Goal: Task Accomplishment & Management: Use online tool/utility

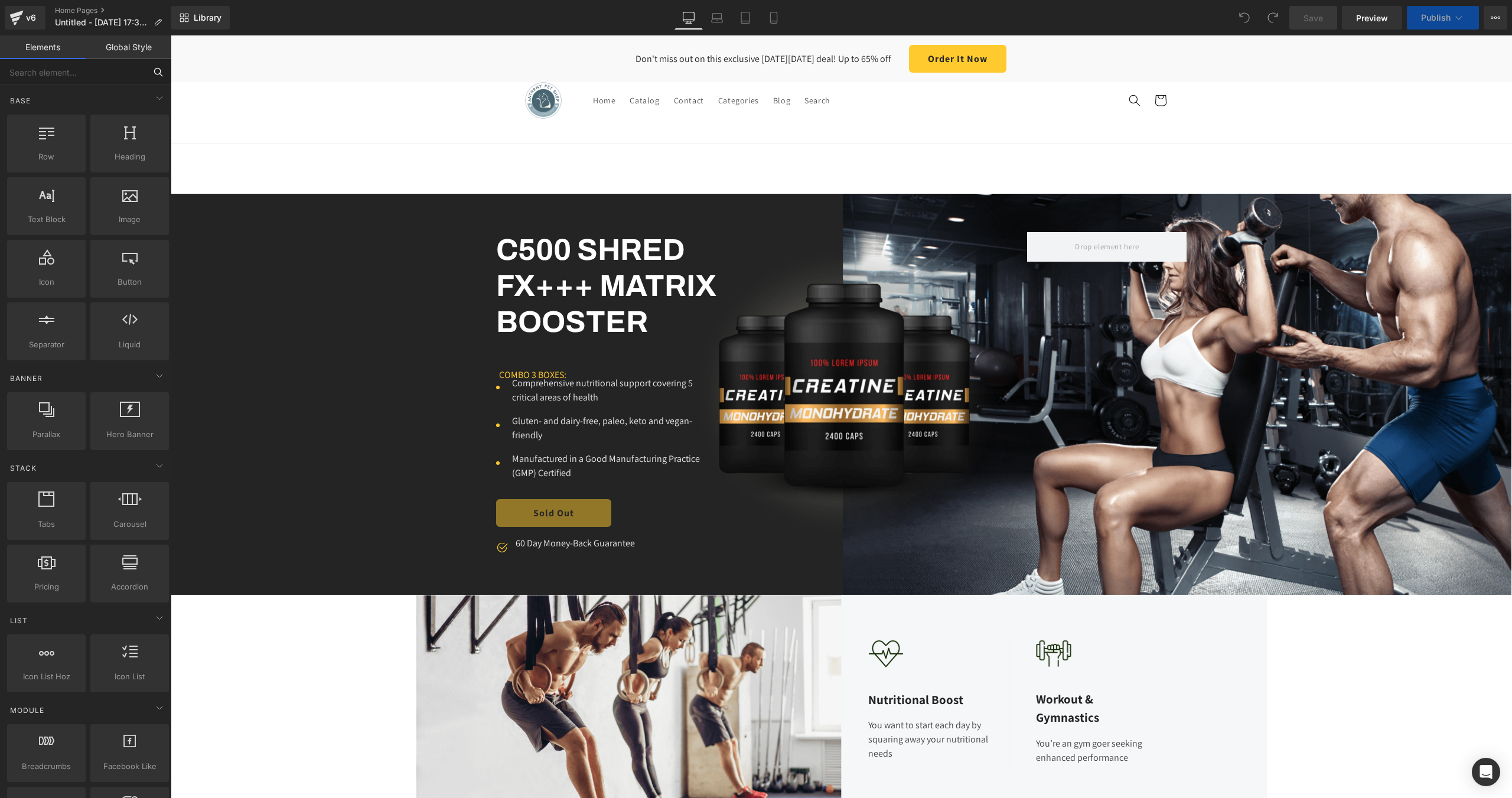
click at [75, 73] on input "text" at bounding box center [73, 72] width 146 height 26
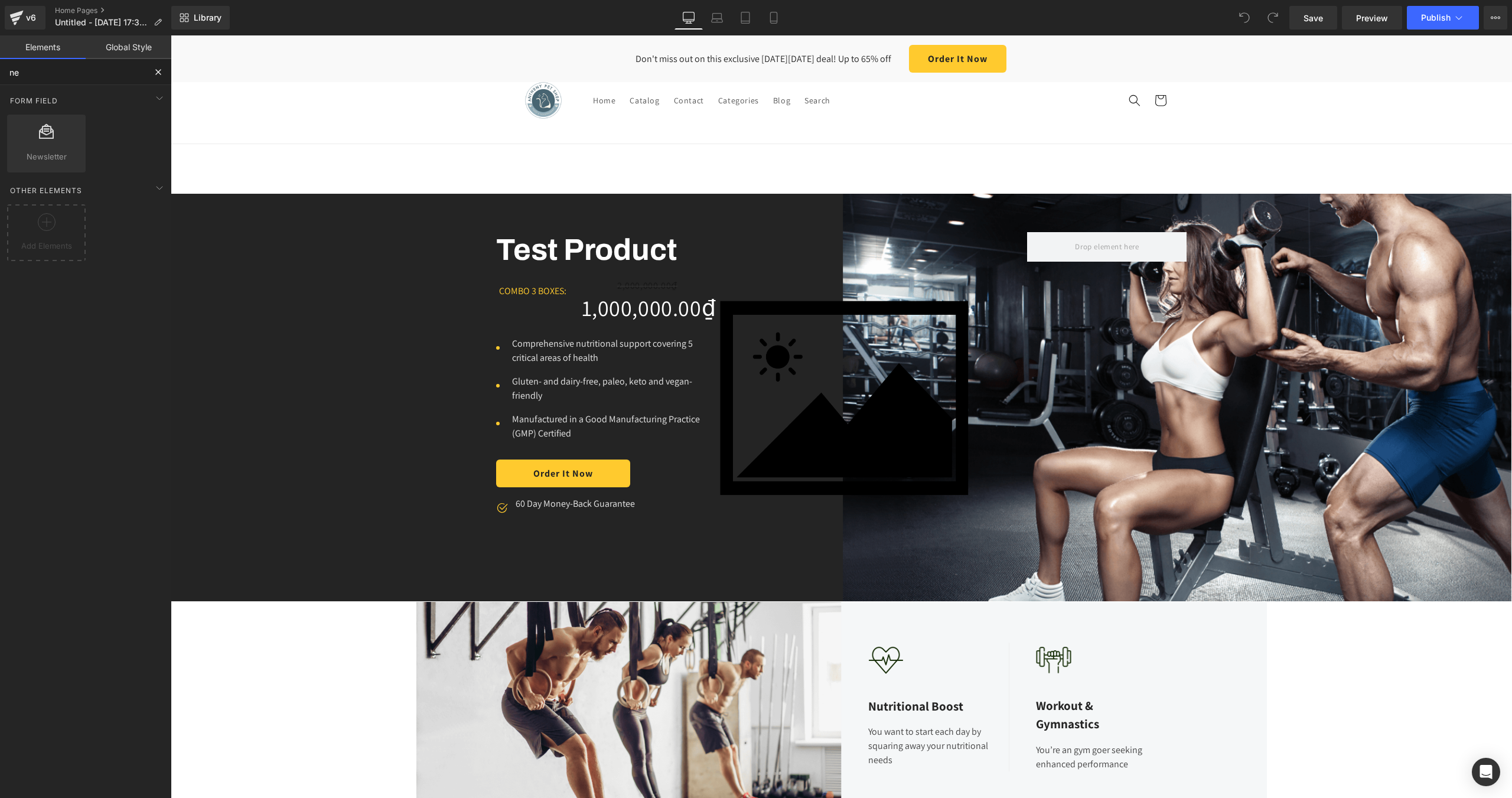
type input "n"
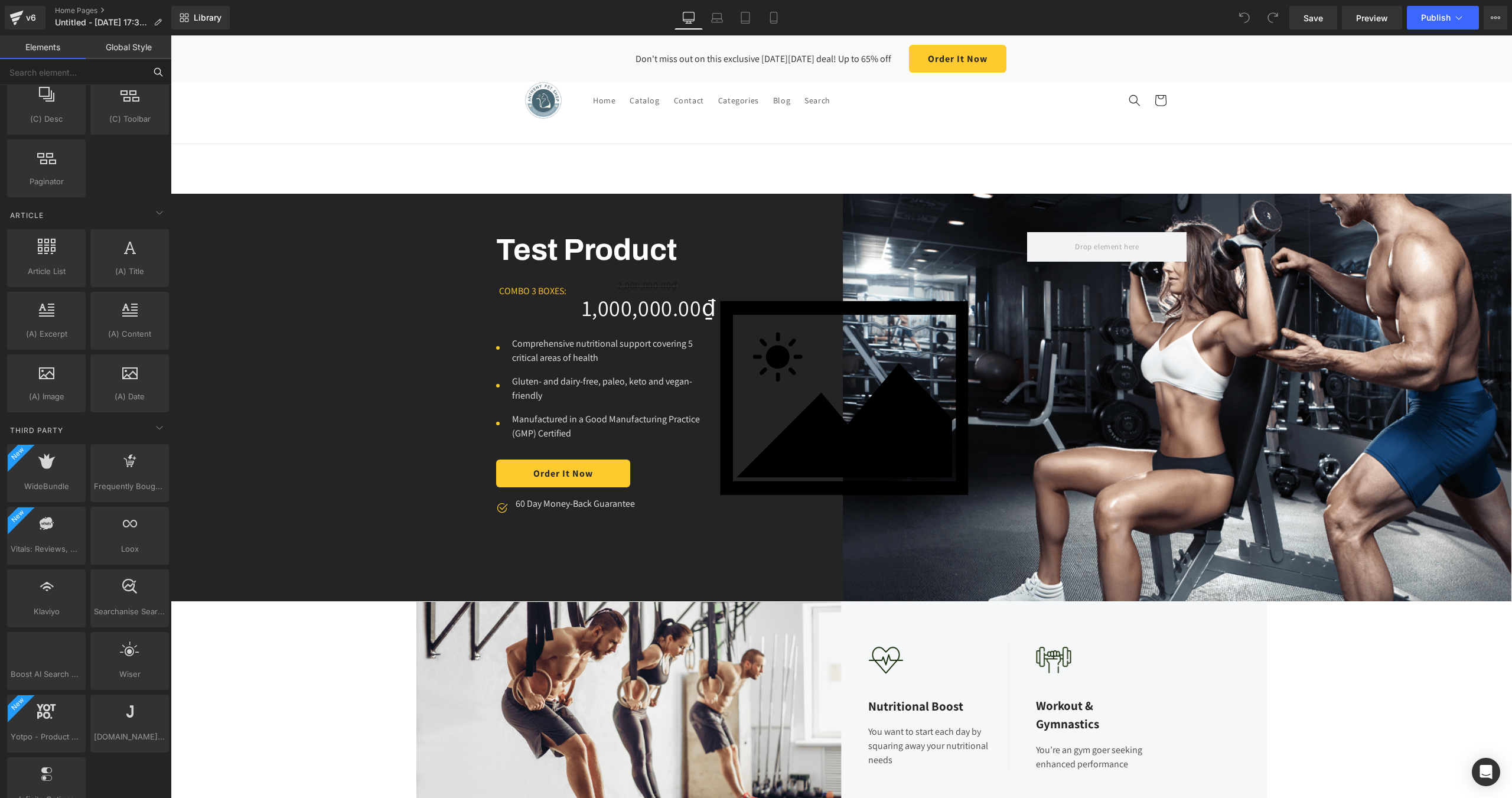
scroll to position [1973, 0]
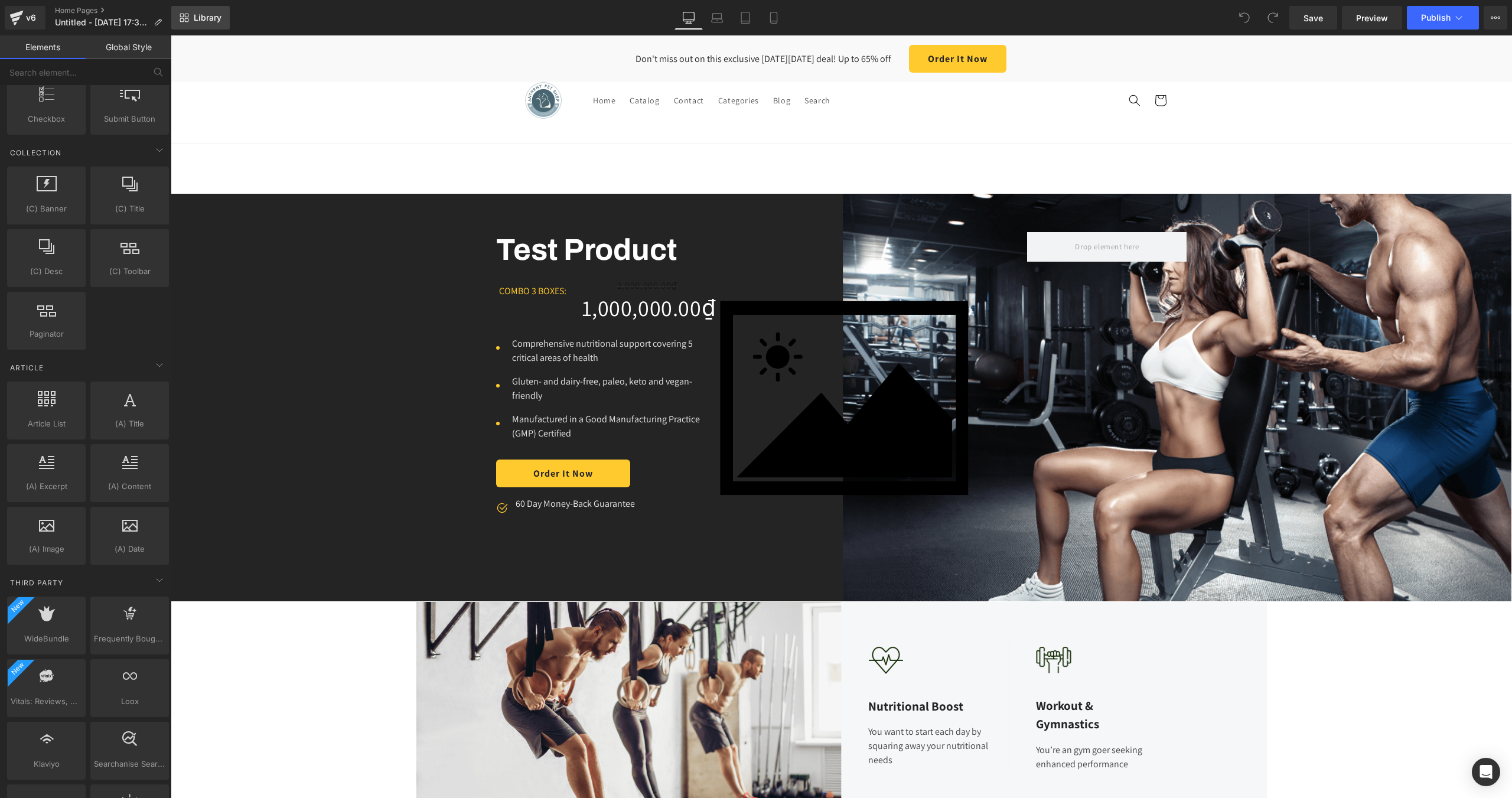
click at [206, 22] on span "Library" at bounding box center [207, 17] width 28 height 10
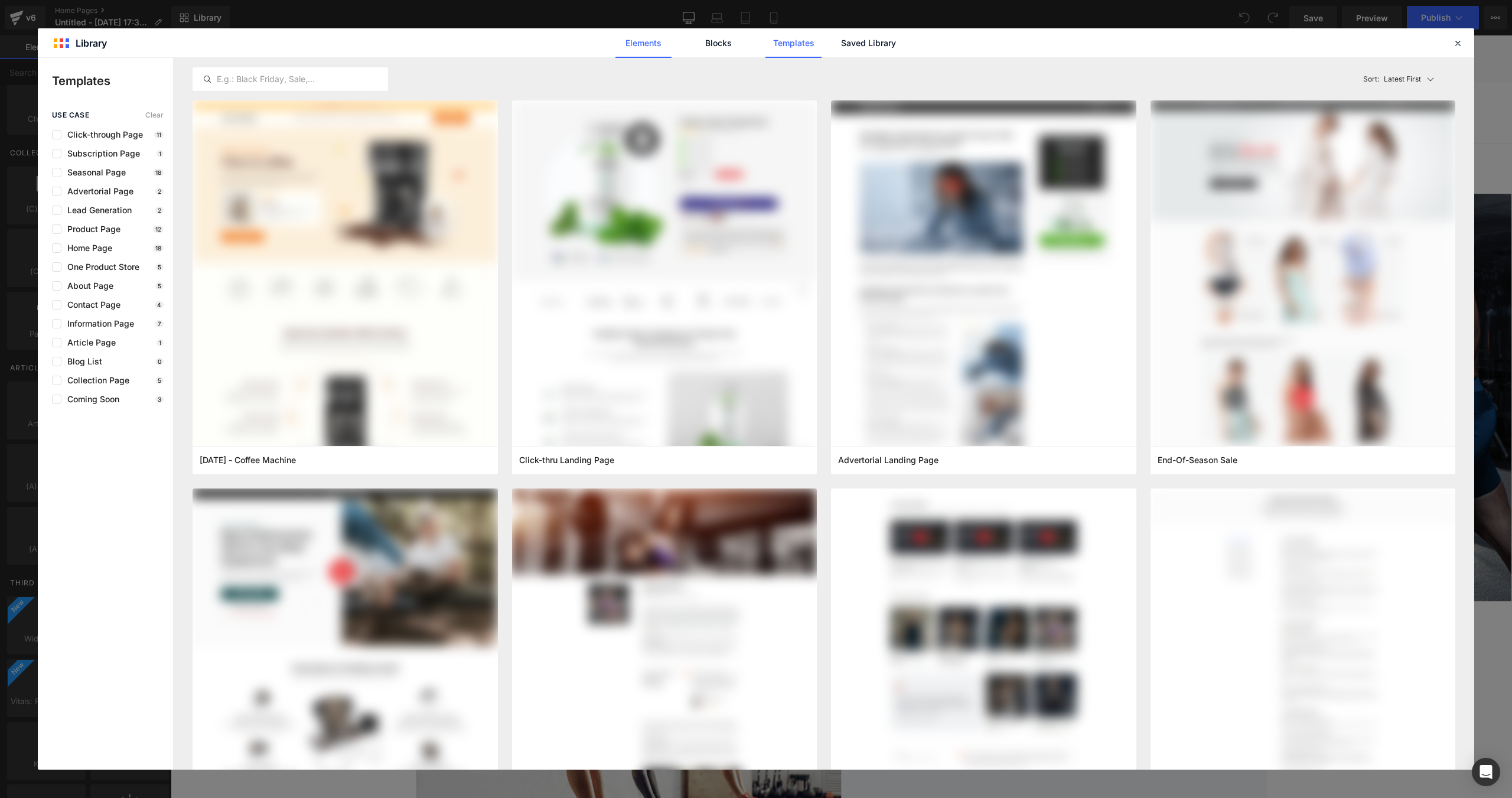
click at [766, 45] on link "Elements" at bounding box center [794, 43] width 56 height 29
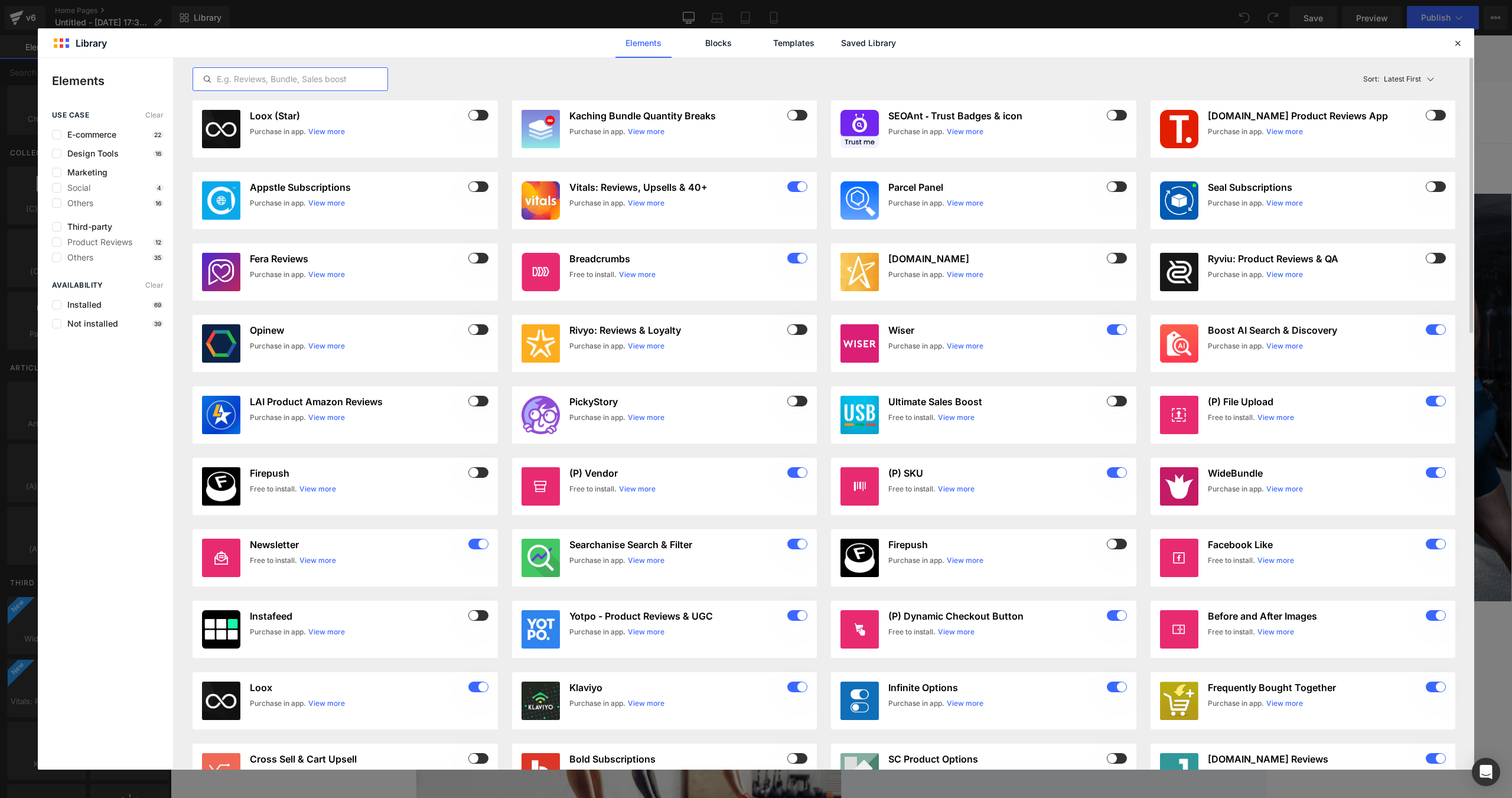
click at [275, 78] on input "text" at bounding box center [291, 79] width 194 height 14
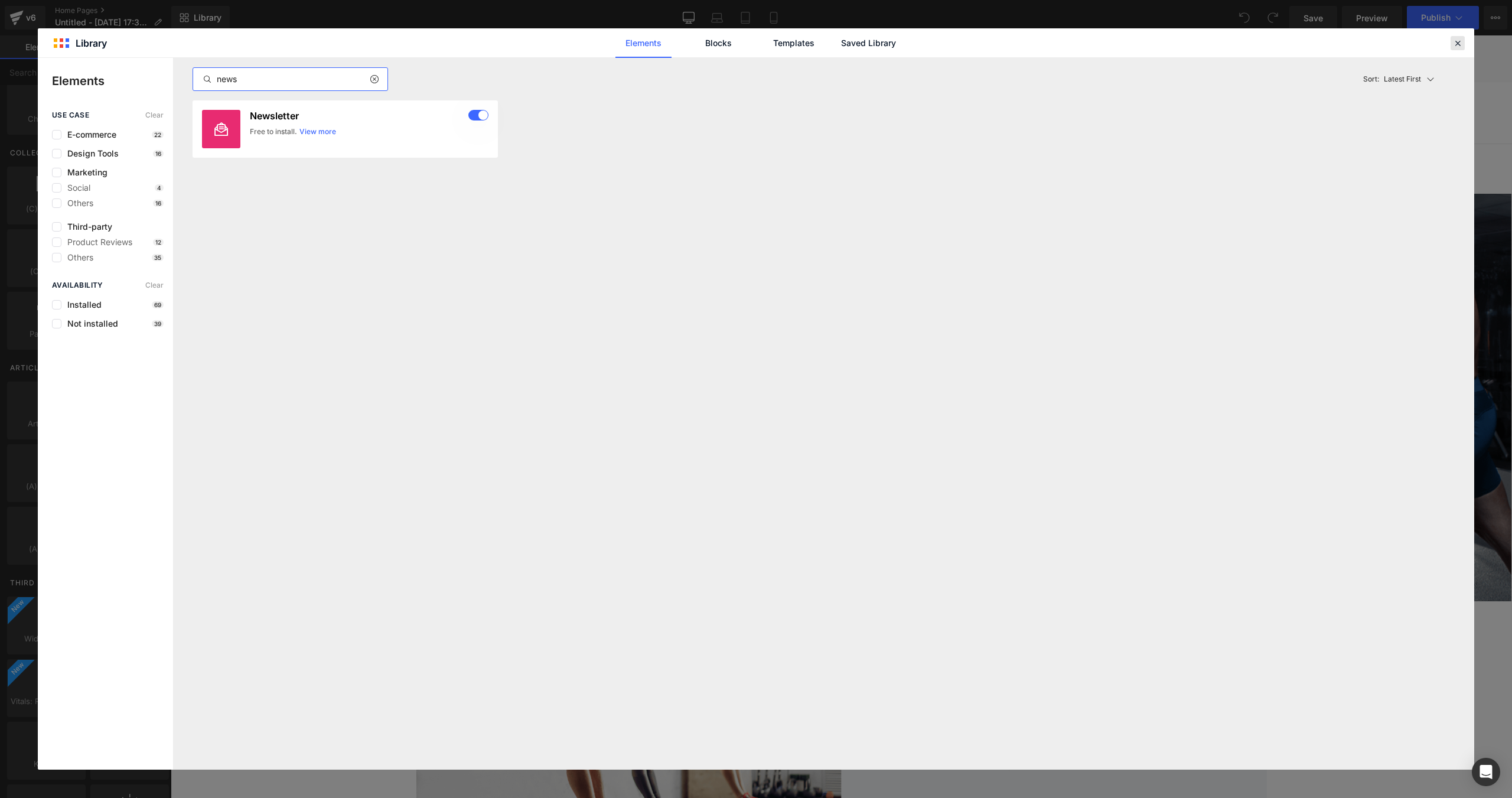
type input "news"
click at [1453, 42] on icon at bounding box center [1458, 43] width 10 height 10
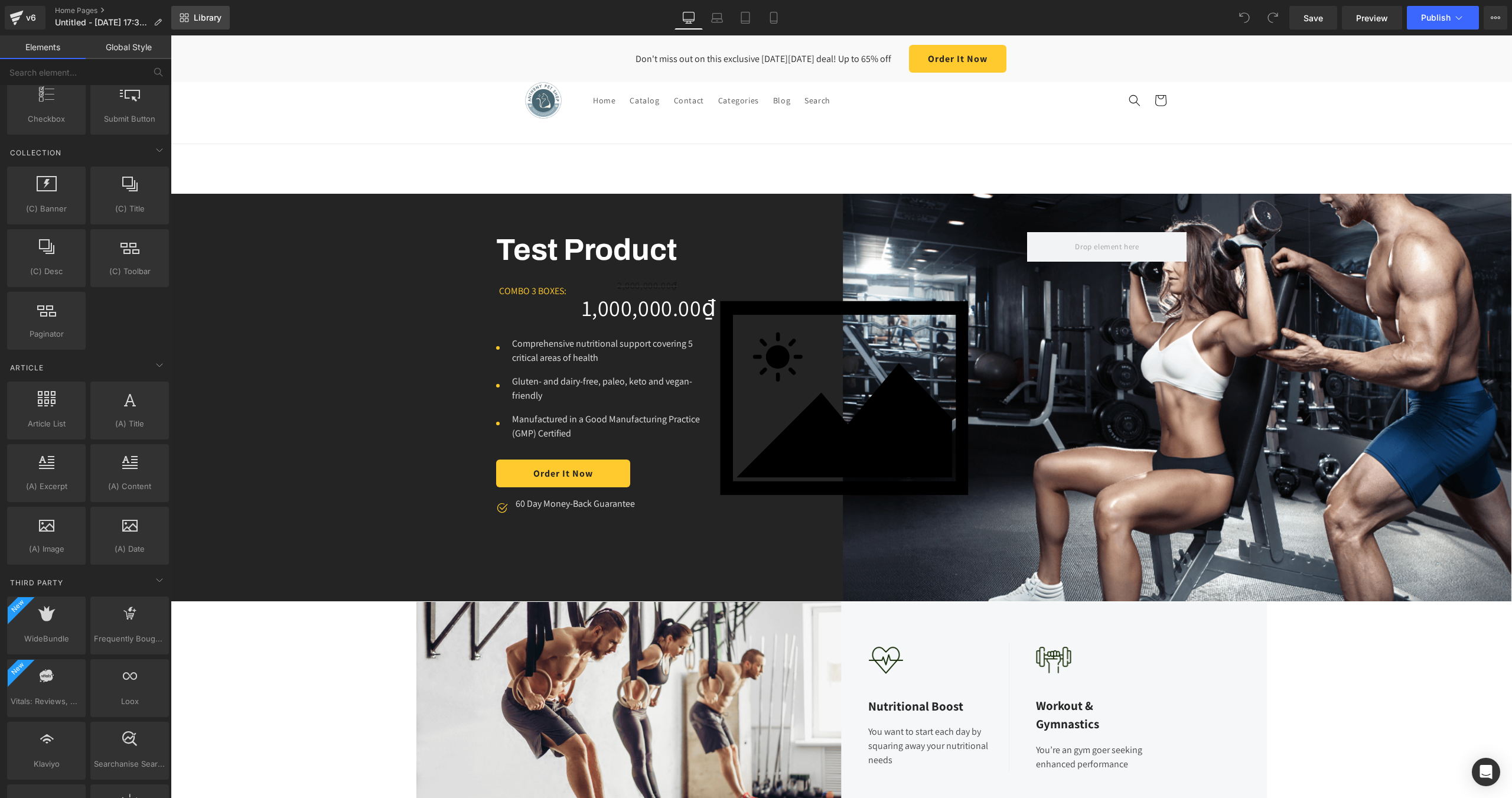
click at [215, 27] on link "Library" at bounding box center [200, 17] width 58 height 23
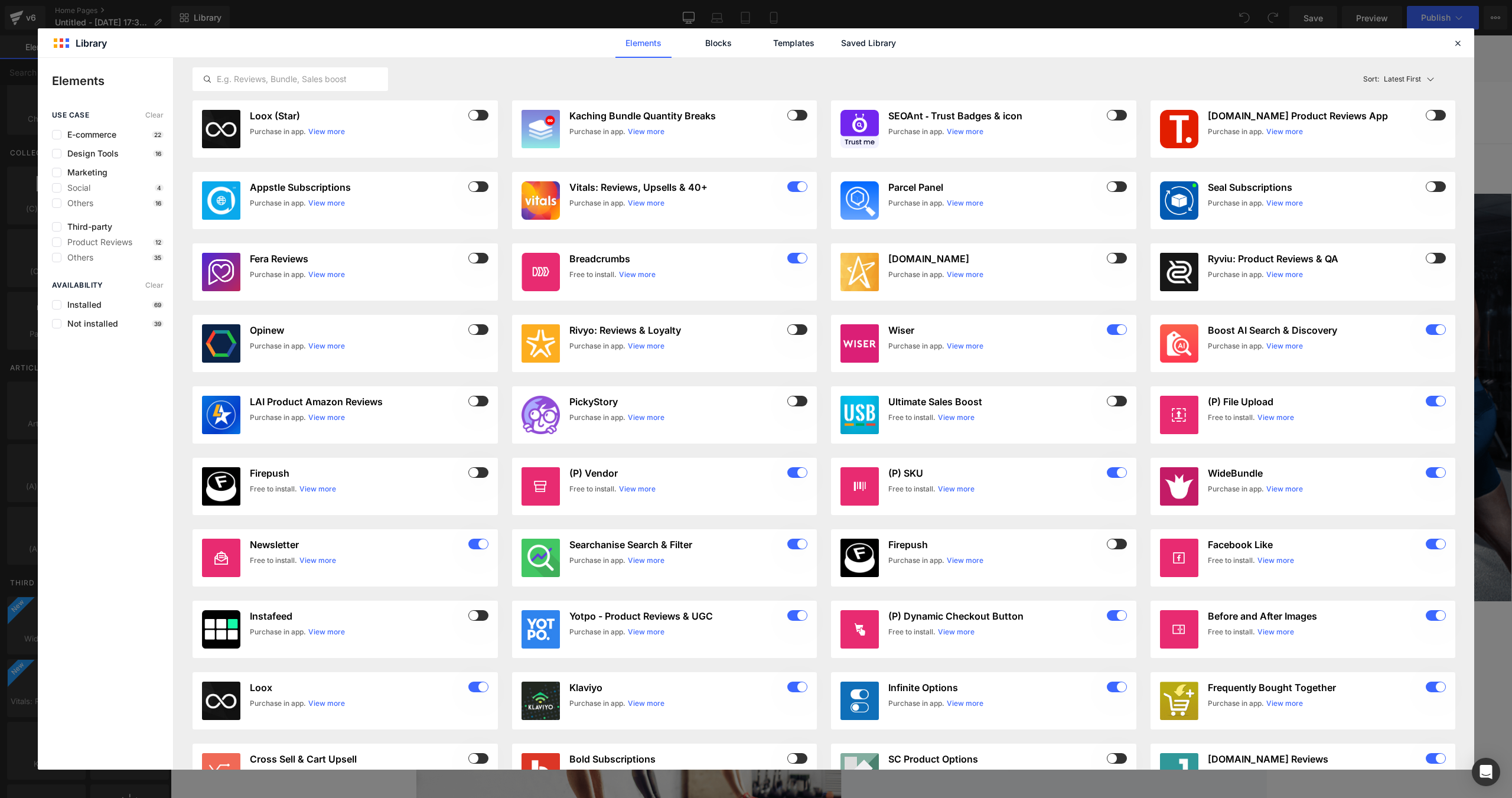
click at [644, 47] on link "Elements" at bounding box center [644, 43] width 56 height 29
click at [319, 84] on input "text" at bounding box center [291, 79] width 194 height 14
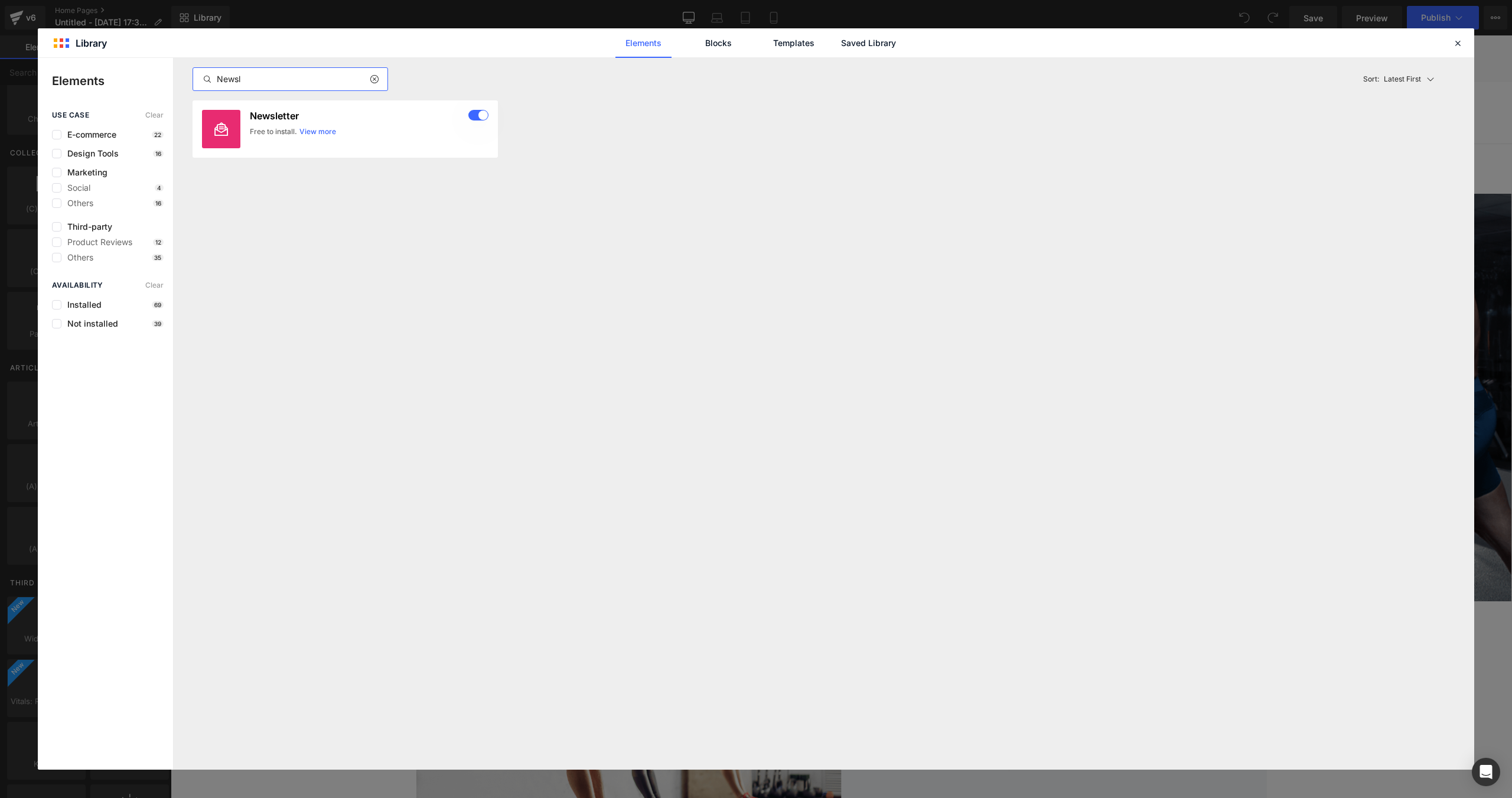
type input "Newsl"
